Goal: Transaction & Acquisition: Book appointment/travel/reservation

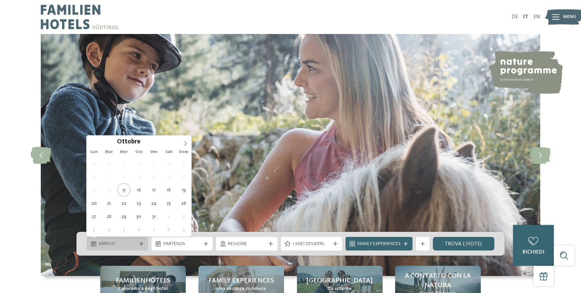
click at [124, 244] on span "Arrivo" at bounding box center [118, 244] width 38 height 7
click at [184, 143] on icon at bounding box center [185, 143] width 5 height 5
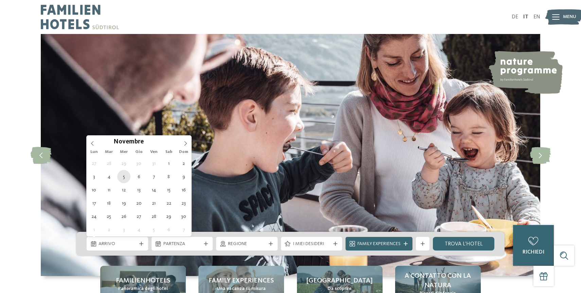
type div "[DATE]"
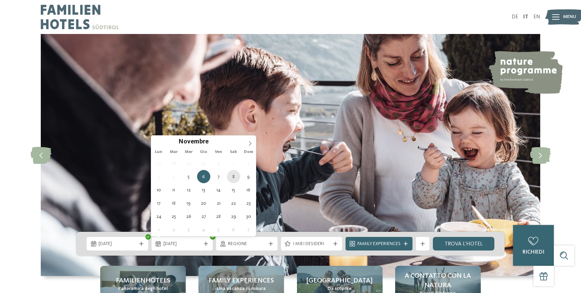
type div "[DATE]"
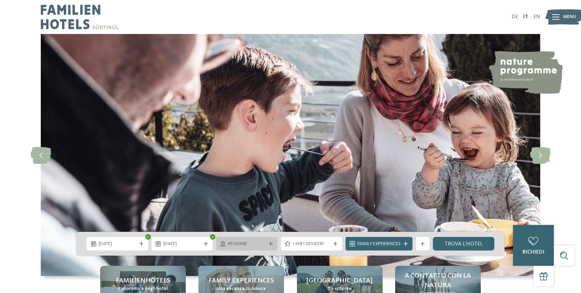
click at [229, 244] on span "Regione" at bounding box center [247, 244] width 38 height 7
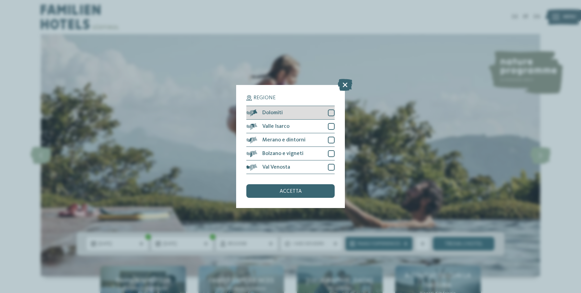
click at [330, 113] on div at bounding box center [331, 112] width 7 height 7
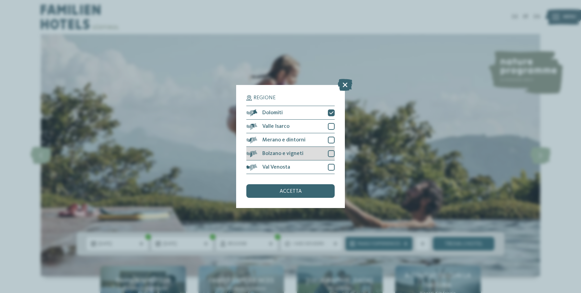
click at [333, 153] on div at bounding box center [331, 153] width 7 height 7
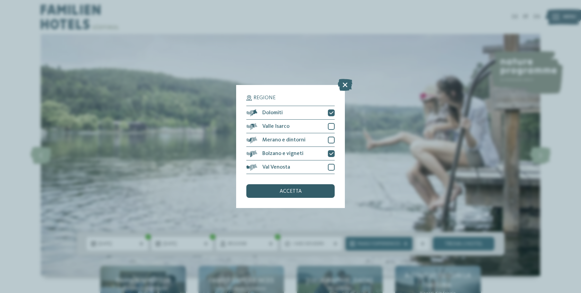
click at [315, 190] on div "accetta" at bounding box center [291, 191] width 88 height 14
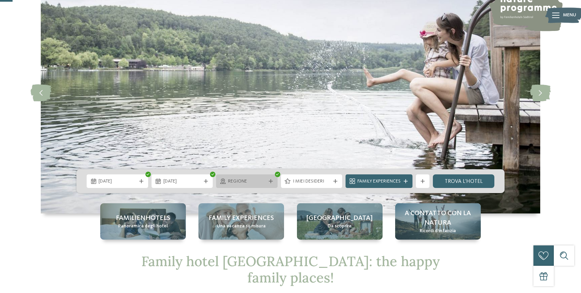
scroll to position [64, 0]
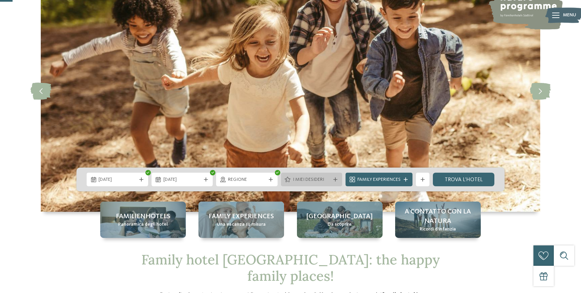
click at [314, 178] on span "I miei desideri" at bounding box center [312, 179] width 38 height 7
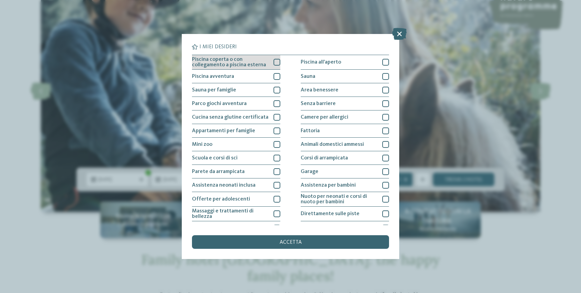
click at [280, 61] on div at bounding box center [277, 62] width 7 height 7
click at [275, 78] on div at bounding box center [277, 76] width 7 height 7
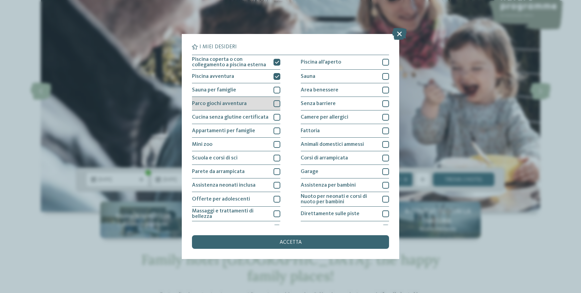
click at [278, 104] on div at bounding box center [277, 103] width 7 height 7
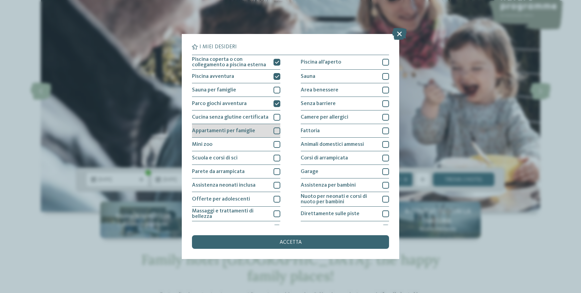
click at [279, 132] on div at bounding box center [277, 131] width 7 height 7
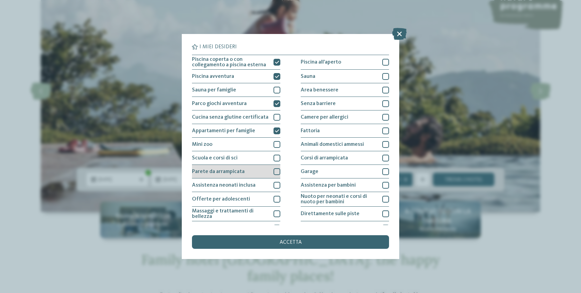
click at [277, 173] on div at bounding box center [277, 171] width 7 height 7
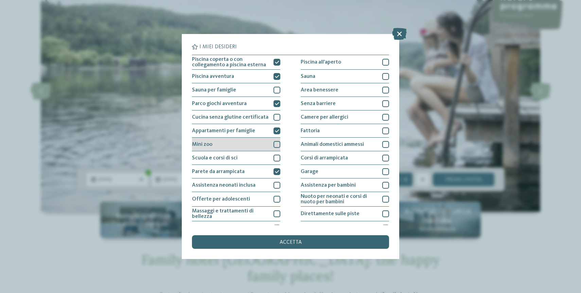
click at [278, 143] on div at bounding box center [277, 144] width 7 height 7
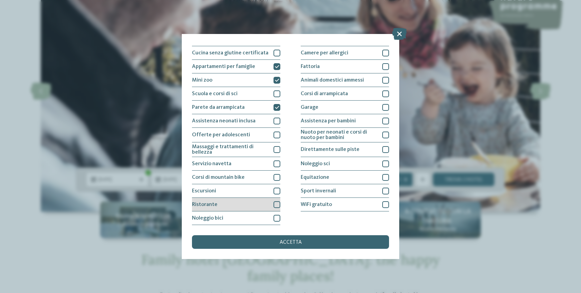
click at [275, 203] on div at bounding box center [277, 204] width 7 height 7
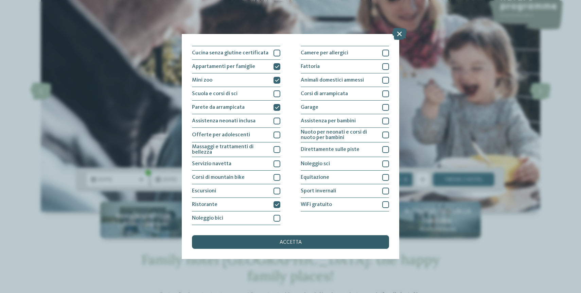
click at [272, 241] on div "accetta" at bounding box center [290, 242] width 197 height 14
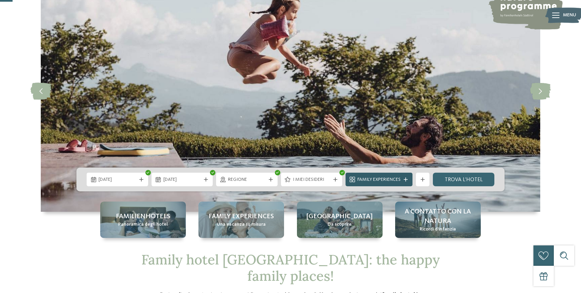
click at [376, 178] on span "Family Experiences" at bounding box center [379, 179] width 43 height 7
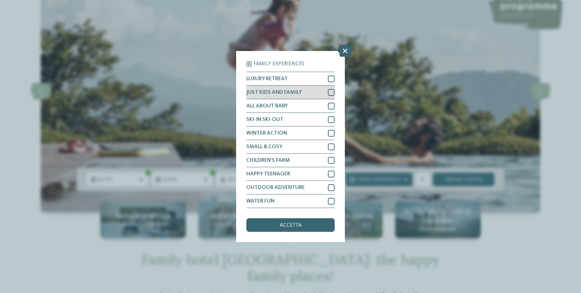
click at [331, 91] on div at bounding box center [331, 92] width 7 height 7
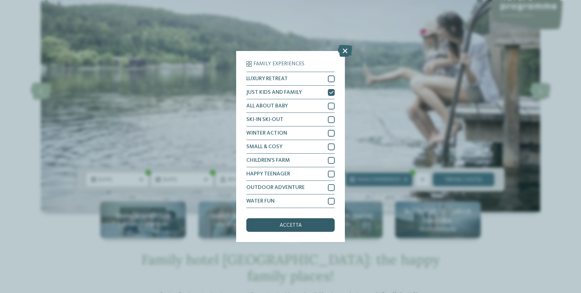
click at [313, 223] on div "accetta" at bounding box center [291, 225] width 88 height 14
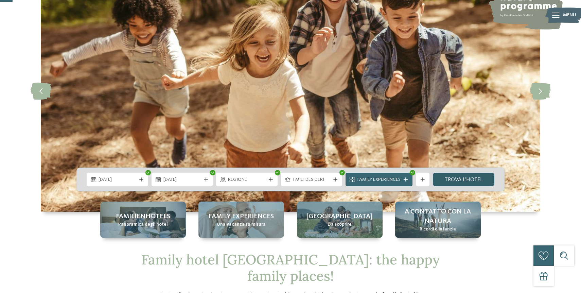
click at [449, 178] on link "trova l’hotel" at bounding box center [464, 180] width 62 height 14
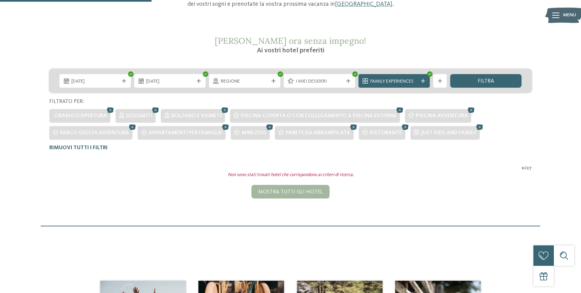
scroll to position [105, 0]
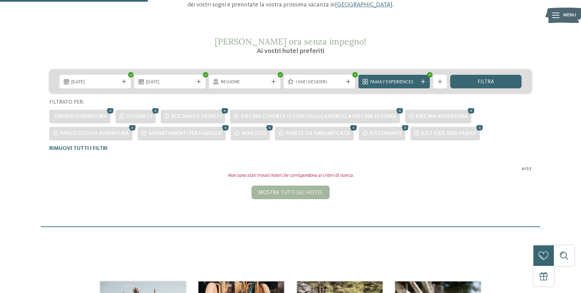
click at [352, 129] on icon at bounding box center [354, 127] width 10 height 9
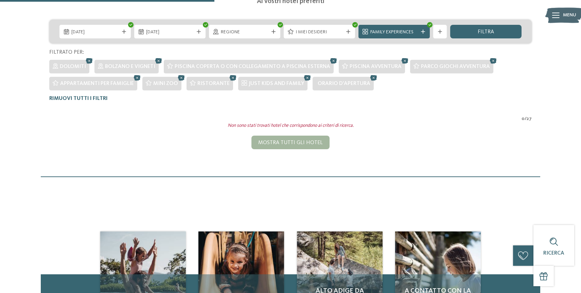
scroll to position [152, 0]
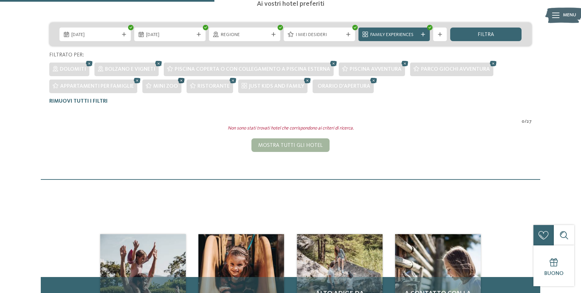
click at [181, 80] on icon at bounding box center [181, 80] width 10 height 9
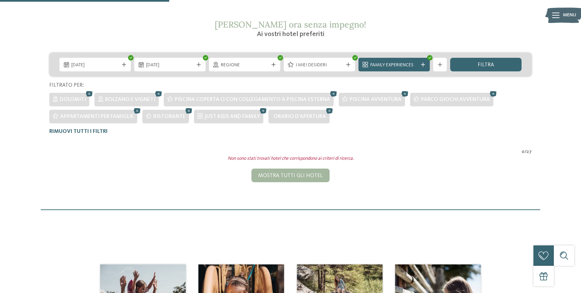
scroll to position [114, 0]
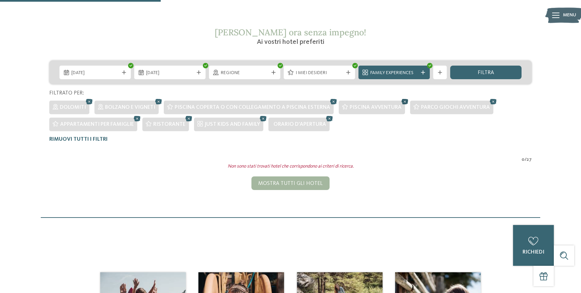
click at [403, 101] on icon at bounding box center [405, 101] width 10 height 9
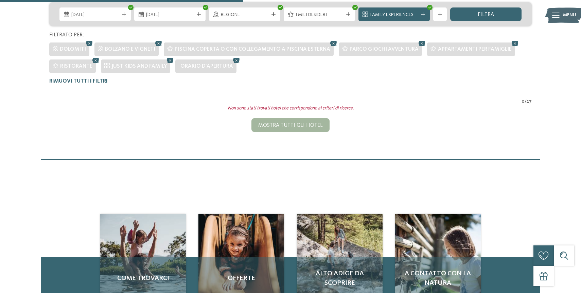
scroll to position [173, 0]
click at [233, 61] on icon at bounding box center [237, 60] width 10 height 9
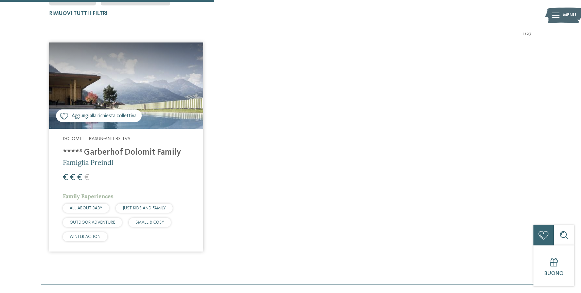
scroll to position [240, 0]
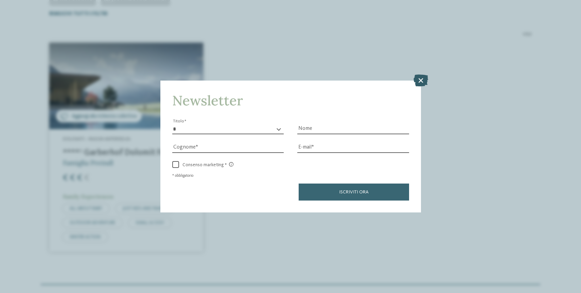
click at [424, 79] on icon at bounding box center [421, 80] width 15 height 12
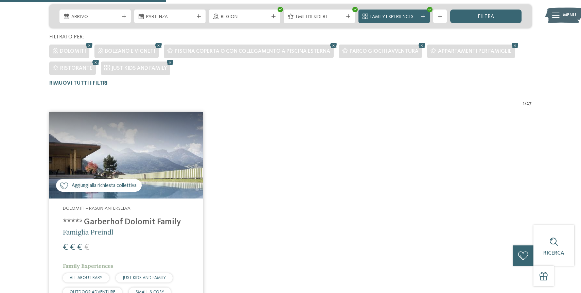
scroll to position [173, 0]
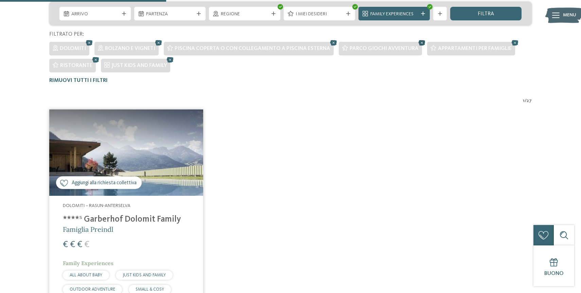
click at [419, 42] on icon at bounding box center [422, 42] width 10 height 9
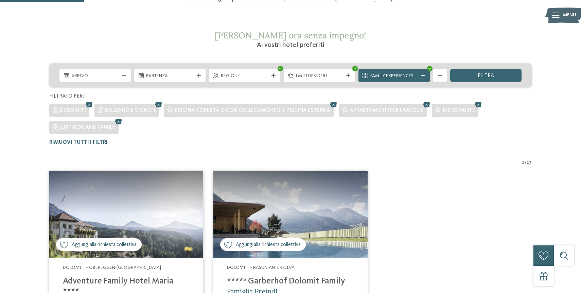
scroll to position [75, 0]
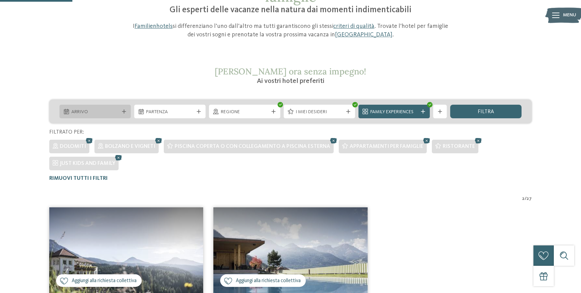
click at [110, 116] on div "Arrivo" at bounding box center [95, 112] width 71 height 14
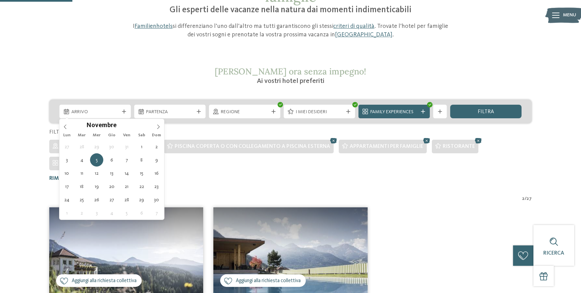
type div "[DATE]"
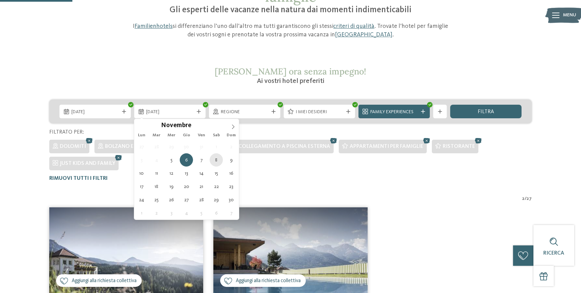
type div "[DATE]"
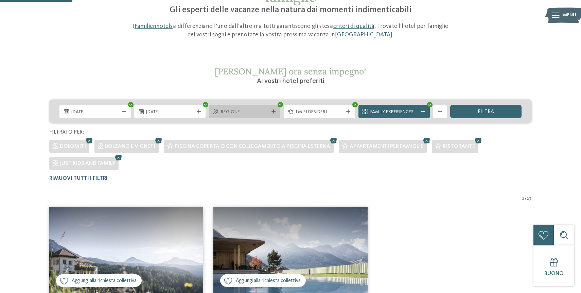
click at [270, 112] on div at bounding box center [273, 111] width 7 height 4
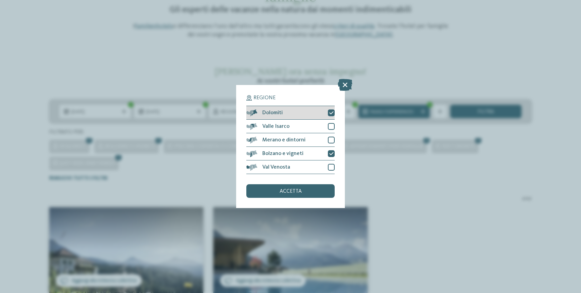
click at [331, 113] on icon at bounding box center [332, 113] width 4 height 4
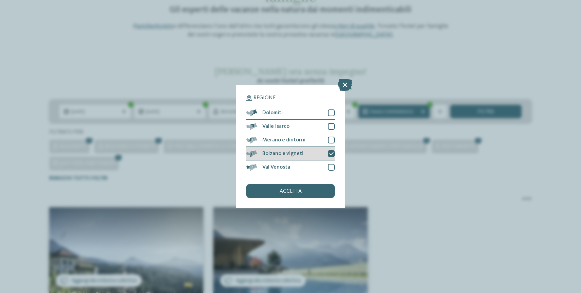
click at [331, 153] on icon at bounding box center [332, 154] width 4 height 4
click at [301, 193] on span "accetta" at bounding box center [291, 191] width 22 height 5
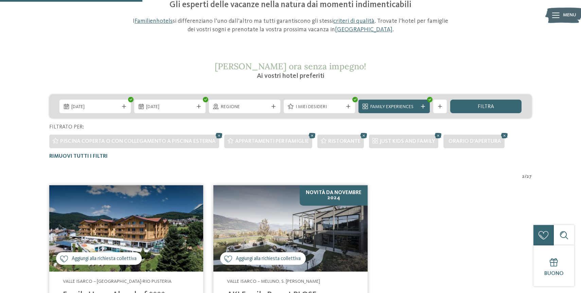
scroll to position [0, 0]
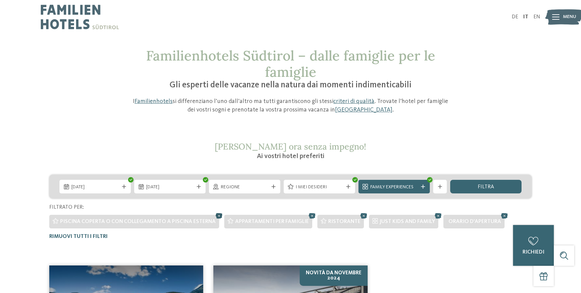
click at [216, 215] on icon at bounding box center [219, 216] width 10 height 9
